Goal: Communication & Community: Connect with others

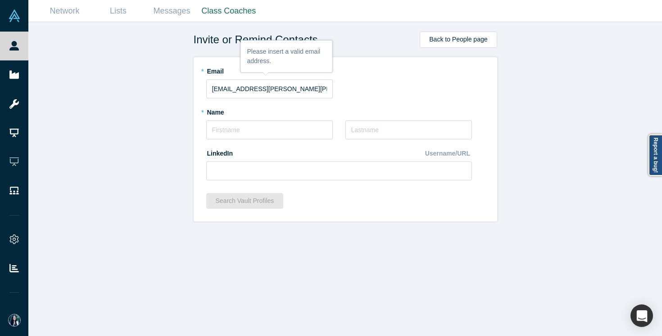
type input "[EMAIL_ADDRESS][PERSON_NAME][PERSON_NAME][DOMAIN_NAME]"
click at [183, 159] on div "Invite or Remind Contacts Back to People page * Email [EMAIL_ADDRESS][PERSON_NA…" at bounding box center [345, 179] width 634 height 314
click at [216, 130] on input "text" at bounding box center [269, 129] width 127 height 19
paste input "[PERSON_NAME]"
drag, startPoint x: 241, startPoint y: 132, endPoint x: 283, endPoint y: 132, distance: 42.3
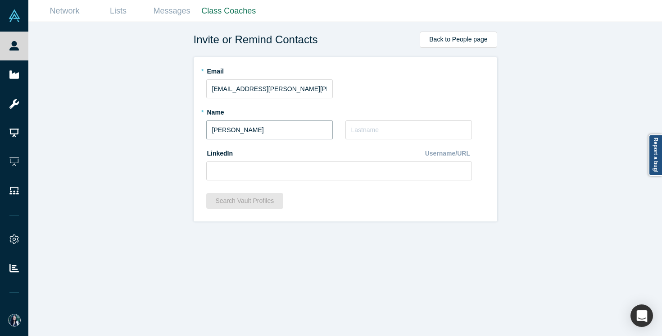
click at [283, 132] on input "[PERSON_NAME]" at bounding box center [269, 129] width 127 height 19
type input "[PERSON_NAME]"
click at [371, 131] on input "text" at bounding box center [408, 129] width 127 height 19
paste input "[PERSON_NAME]"
type input "[PERSON_NAME]"
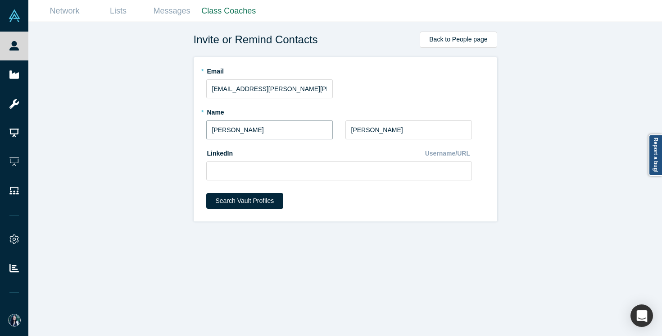
click at [279, 130] on input "[PERSON_NAME]" at bounding box center [269, 129] width 127 height 19
type input "Annalena"
click at [395, 171] on input at bounding box center [339, 170] width 266 height 19
paste input "[URL][DOMAIN_NAME][PERSON_NAME]"
type input "[URL][DOMAIN_NAME][PERSON_NAME]"
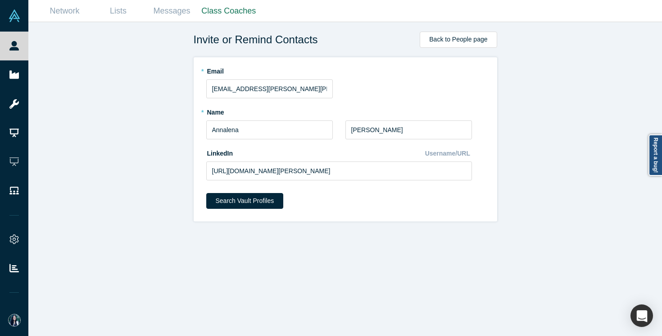
click at [360, 210] on div "Search Vault Profiles" at bounding box center [345, 204] width 278 height 22
click at [255, 197] on button "Search Vault Profiles" at bounding box center [244, 201] width 77 height 16
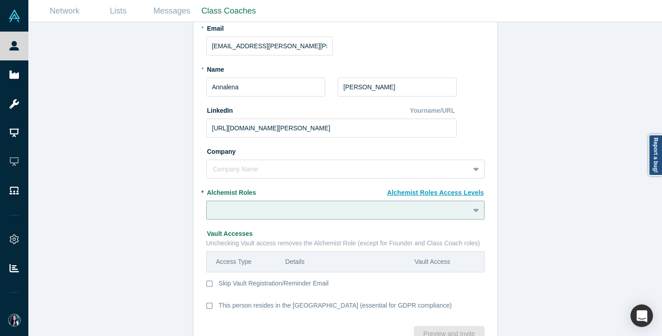
click at [250, 216] on div at bounding box center [345, 209] width 278 height 19
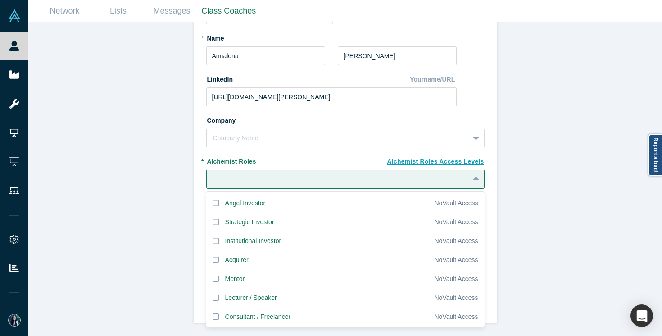
scroll to position [64, 0]
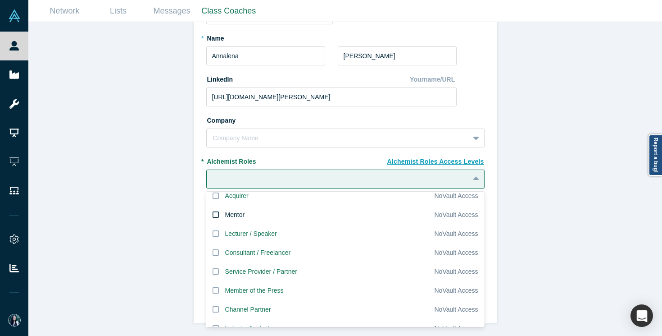
click at [222, 214] on label "Mentor" at bounding box center [320, 214] width 228 height 19
click at [0, 0] on input "Mentor" at bounding box center [0, 0] width 0 height 0
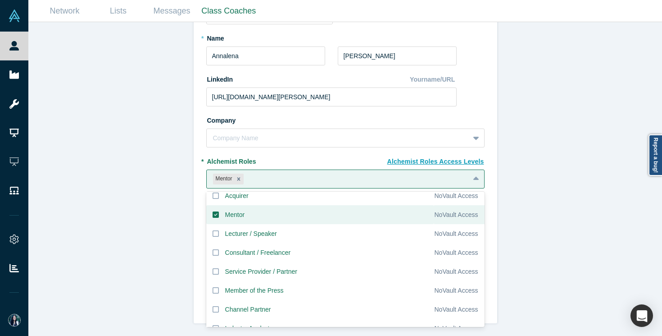
click at [179, 260] on div "Invite or Remind Contacts Back New Profile: [PERSON_NAME] * Email [EMAIL_ADDRES…" at bounding box center [345, 179] width 634 height 314
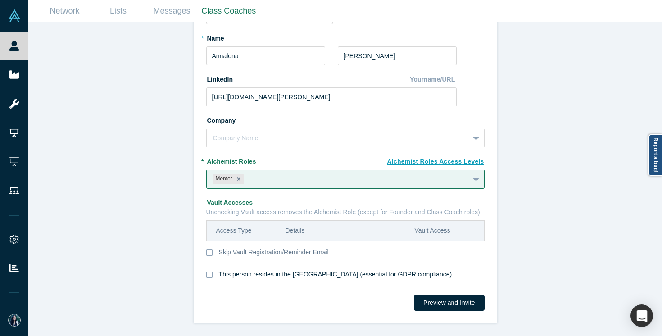
click at [241, 276] on div "This person resides in the [GEOGRAPHIC_DATA] (essential for GDPR compliance)" at bounding box center [335, 278] width 233 height 19
click at [0, 0] on input "This person resides in the [GEOGRAPHIC_DATA] (essential for GDPR compliance)" at bounding box center [0, 0] width 0 height 0
click at [528, 197] on div "Invite or Remind Contacts Back New Profile: [PERSON_NAME] * Email [EMAIL_ADDRES…" at bounding box center [345, 179] width 634 height 314
click at [452, 305] on button "Preview and Invite" at bounding box center [449, 303] width 70 height 16
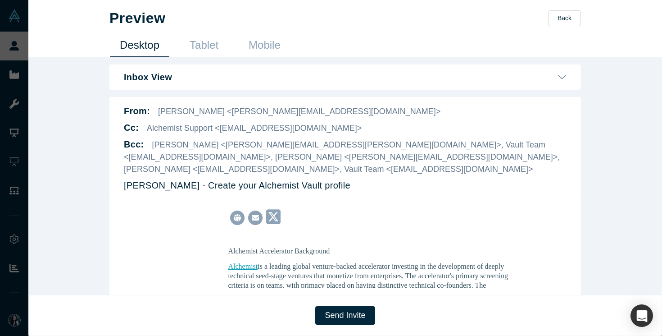
scroll to position [334, 0]
click at [340, 314] on button "Send Invite" at bounding box center [344, 315] width 59 height 18
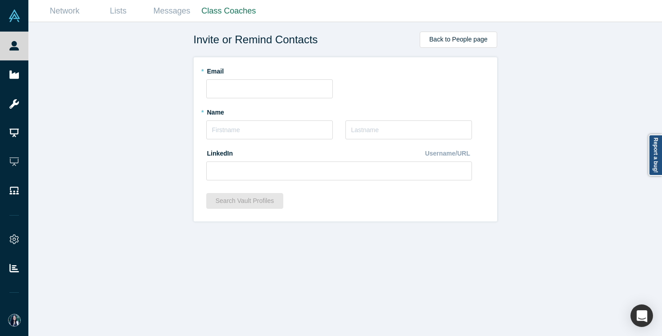
scroll to position [0, 0]
